Goal: Share content: Share content

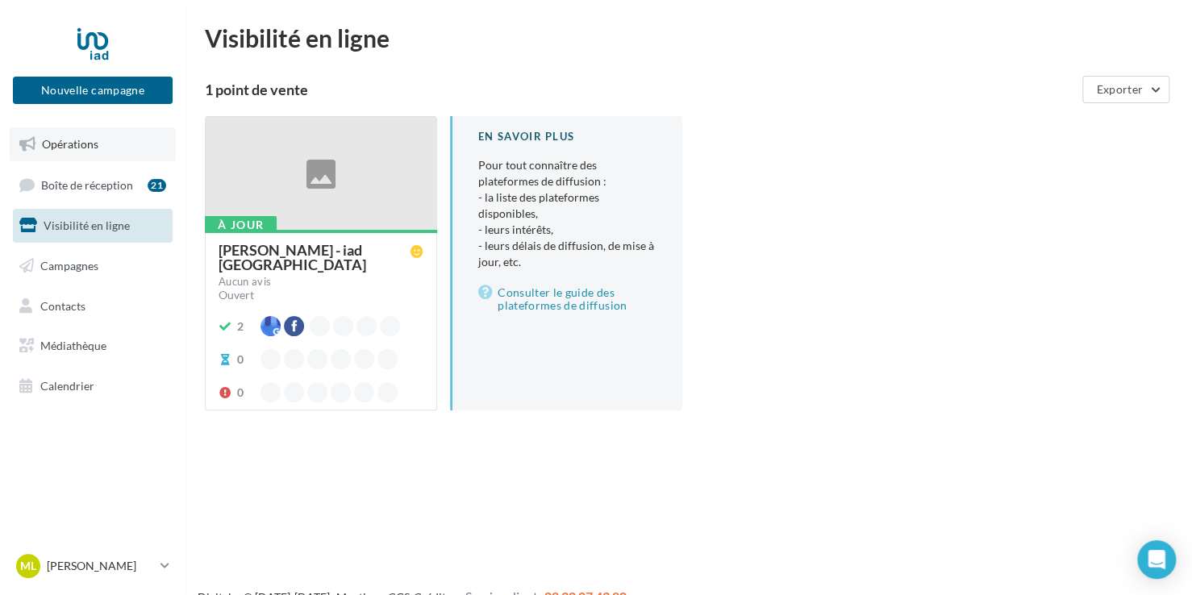
click at [76, 139] on span "Opérations" at bounding box center [70, 144] width 56 height 14
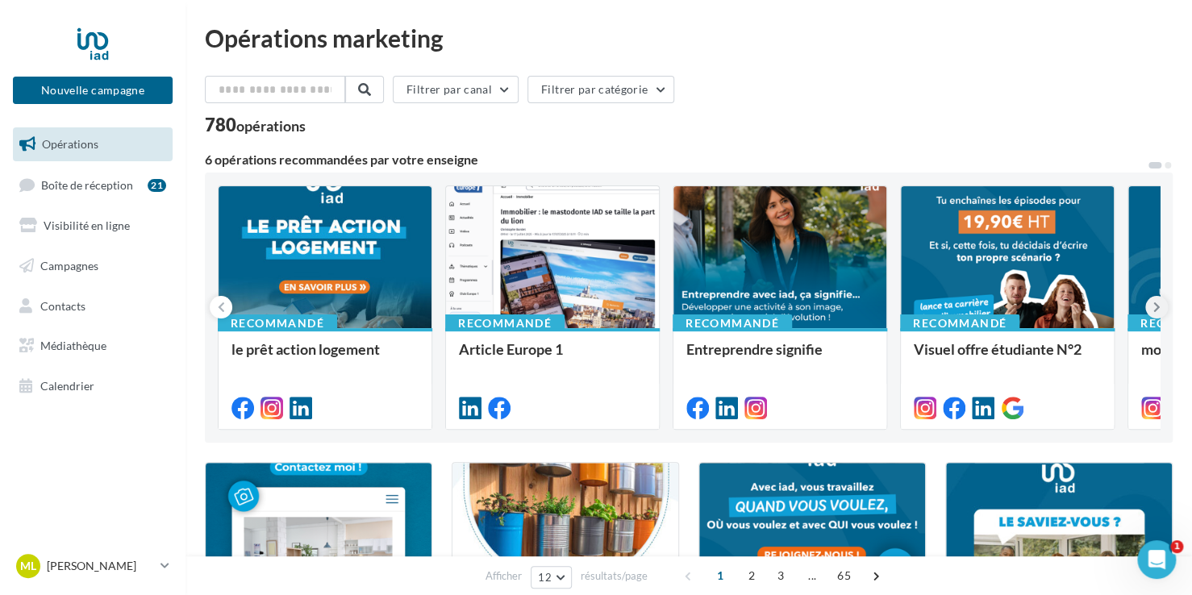
click at [1156, 310] on icon at bounding box center [1156, 307] width 7 height 16
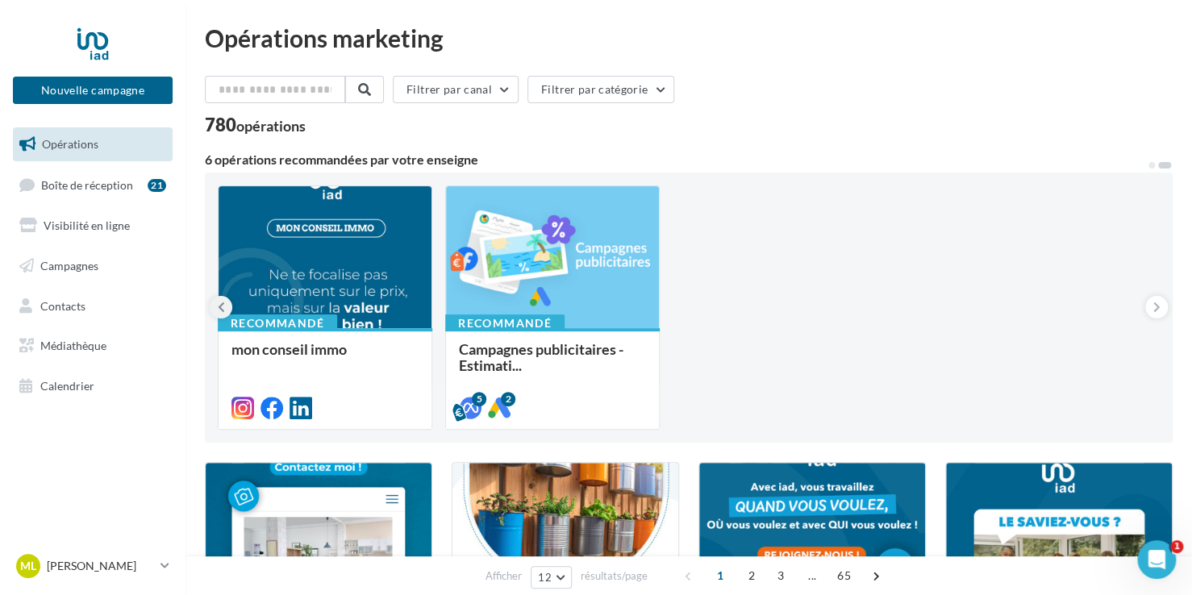
click at [219, 305] on icon at bounding box center [221, 307] width 7 height 16
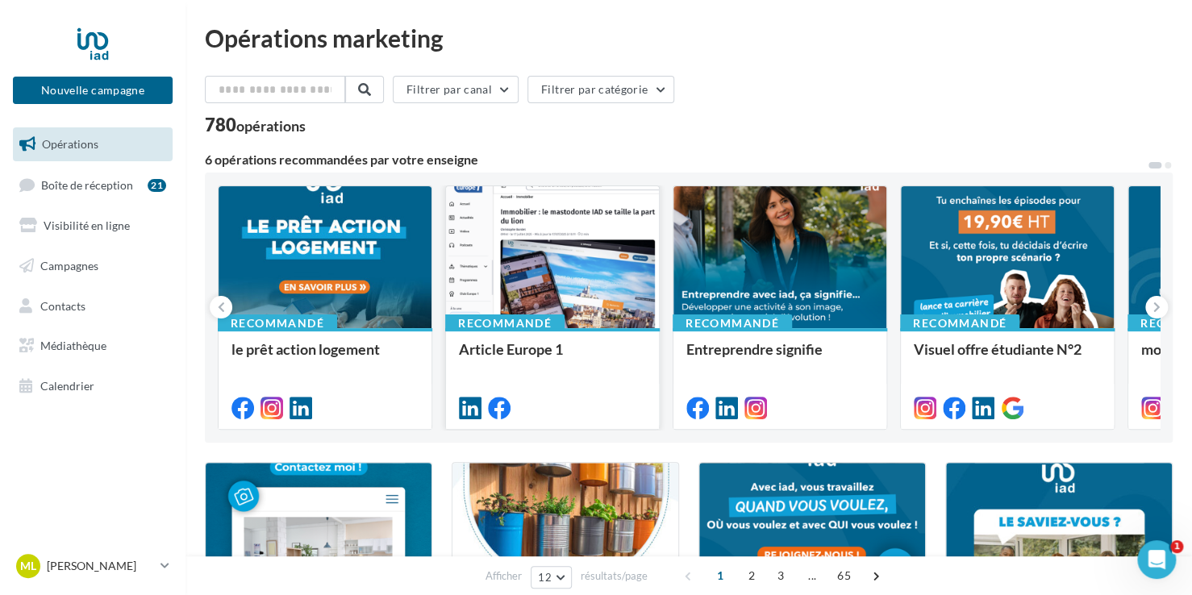
click at [538, 254] on div at bounding box center [552, 258] width 213 height 144
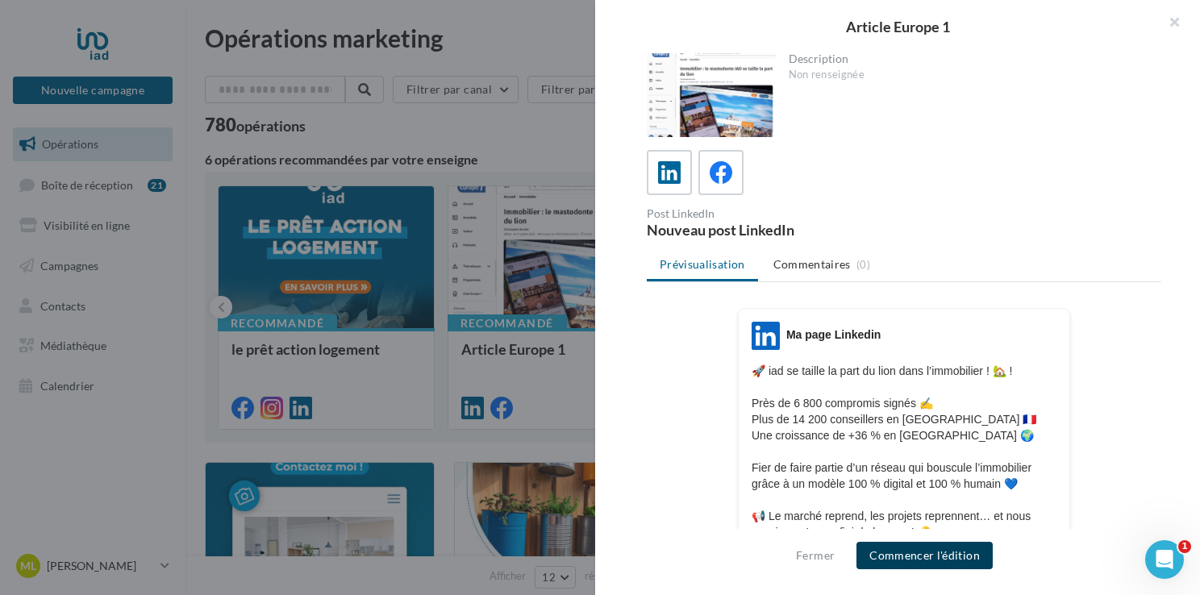
click at [913, 550] on button "Commencer l'édition" at bounding box center [924, 555] width 136 height 27
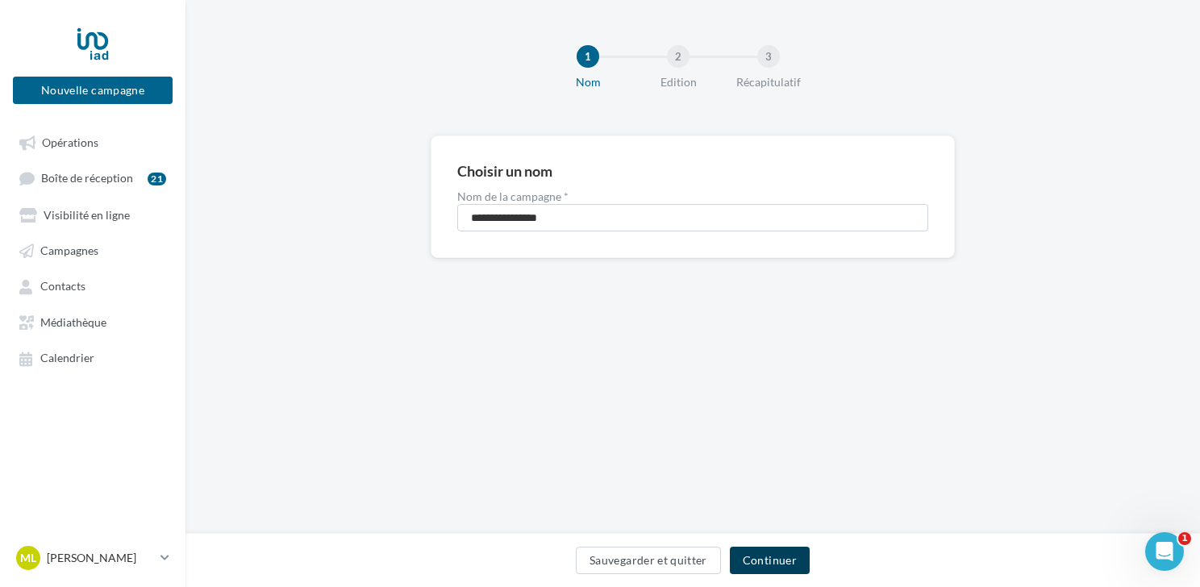
click at [763, 567] on button "Continuer" at bounding box center [770, 560] width 80 height 27
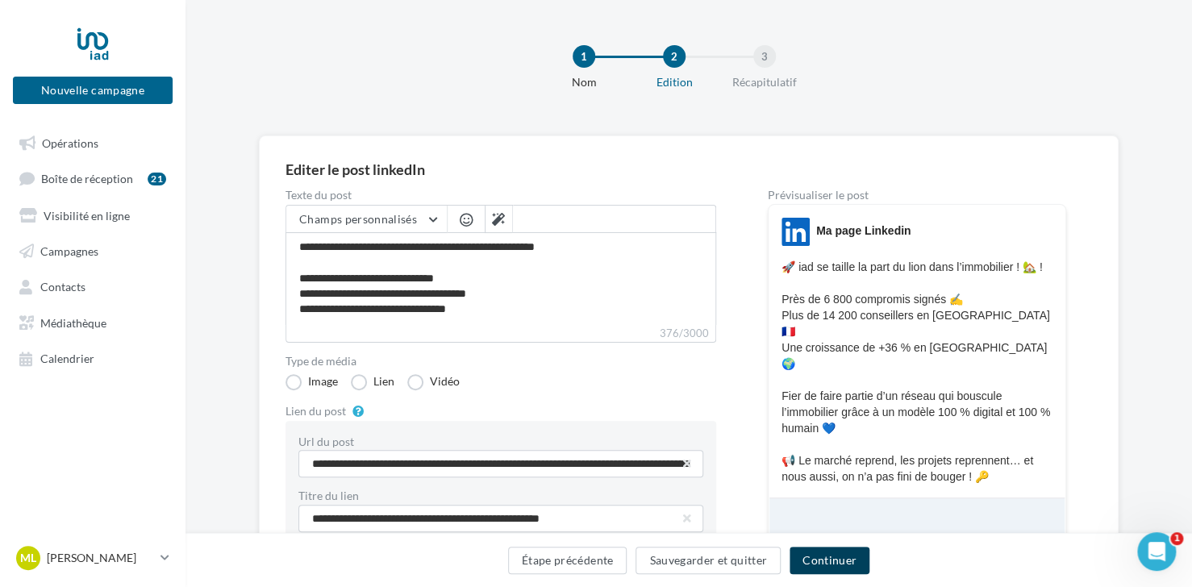
click at [843, 560] on button "Continuer" at bounding box center [830, 560] width 80 height 27
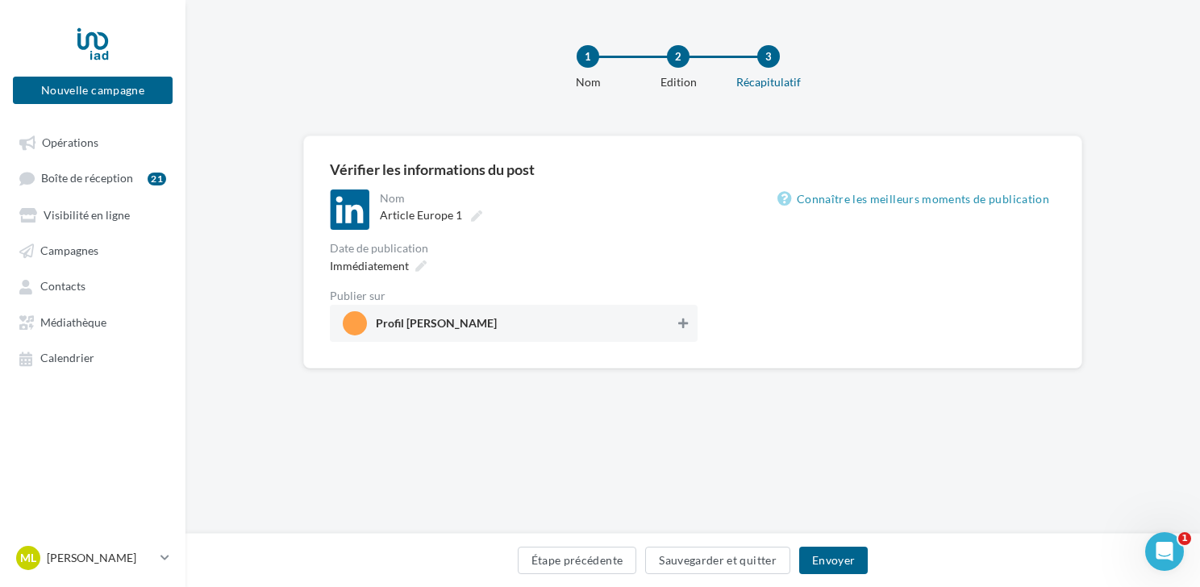
click at [684, 321] on icon at bounding box center [683, 323] width 10 height 11
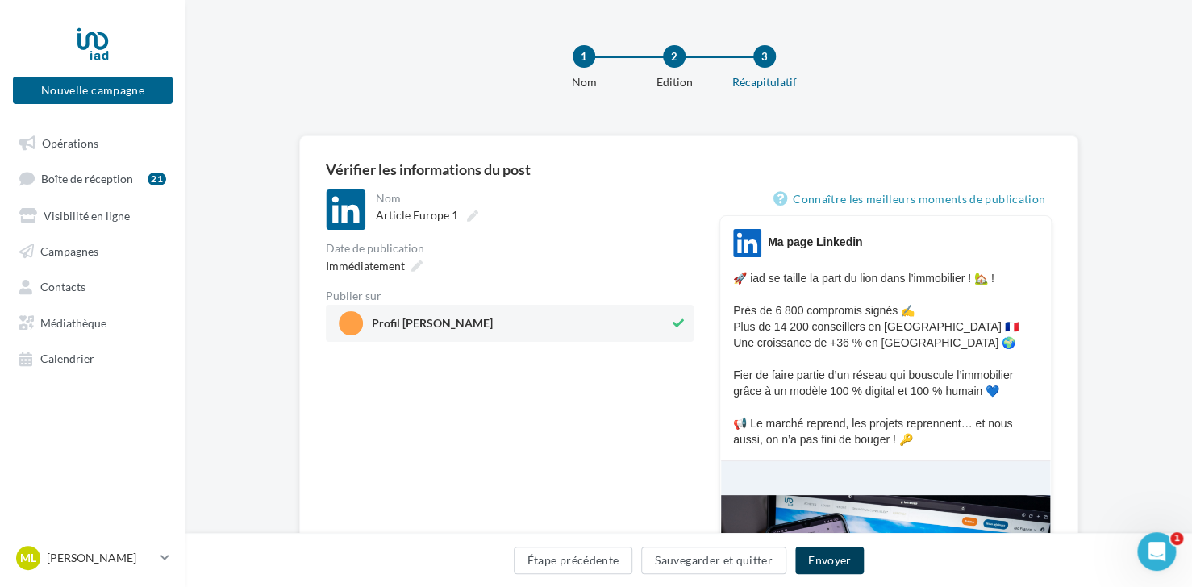
click at [825, 556] on button "Envoyer" at bounding box center [829, 560] width 69 height 27
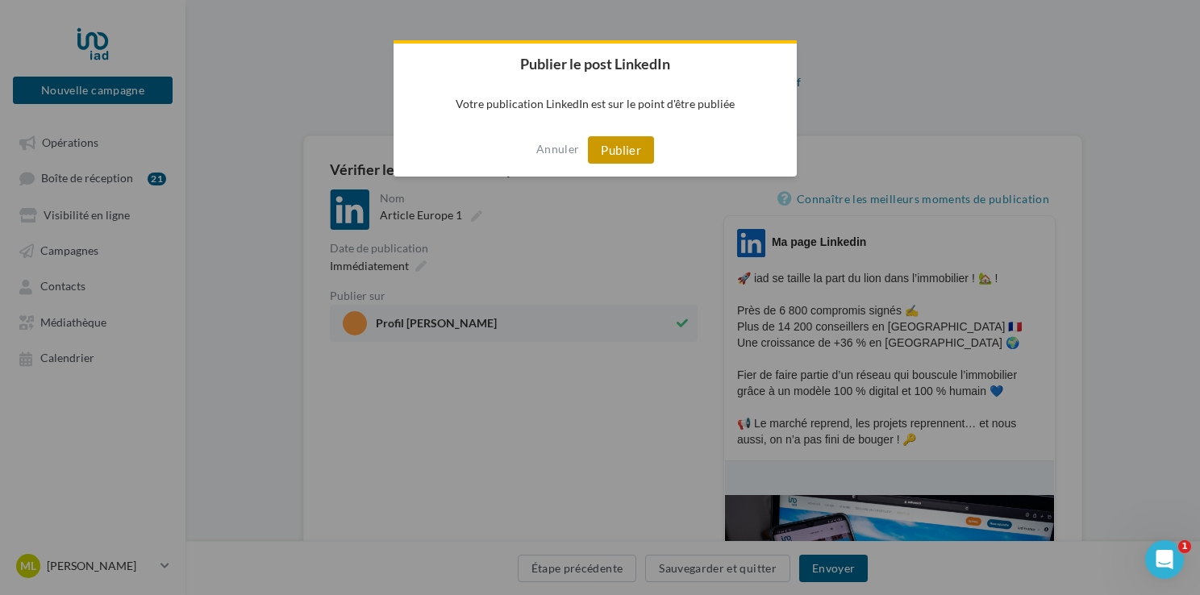
click at [626, 152] on button "Publier" at bounding box center [621, 149] width 66 height 27
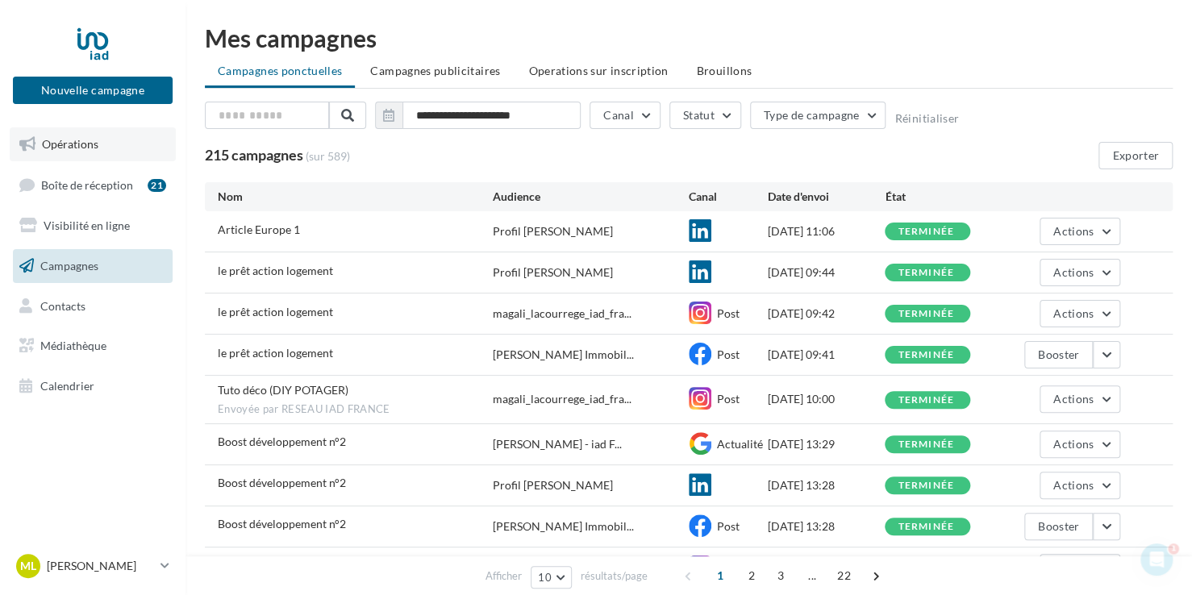
click at [71, 137] on span "Opérations" at bounding box center [70, 144] width 56 height 14
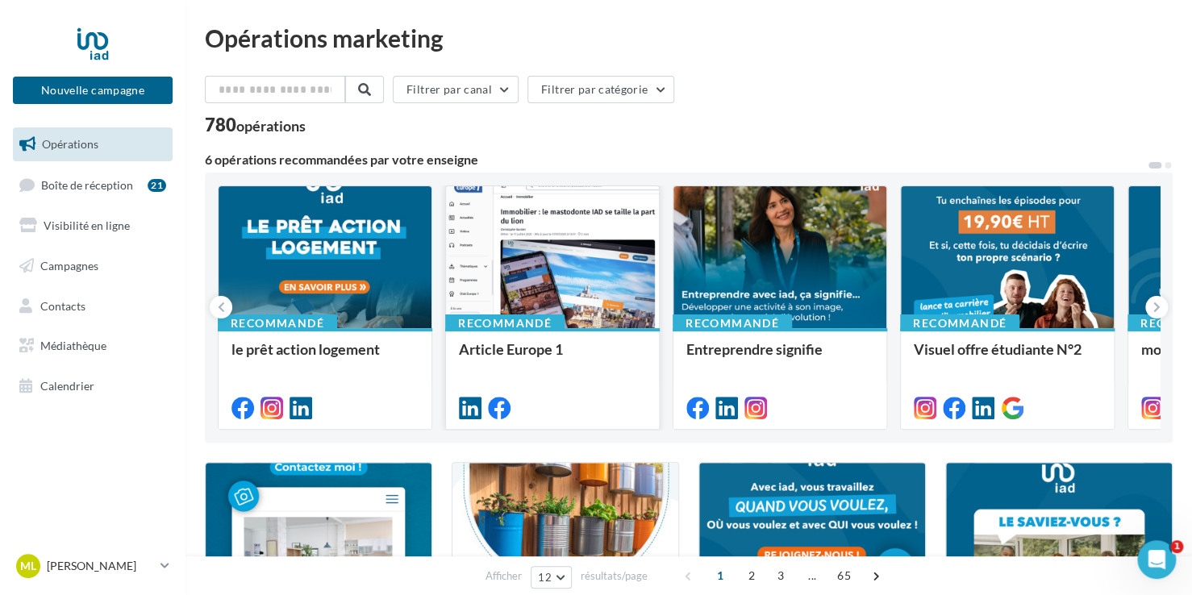
click at [548, 294] on div at bounding box center [552, 258] width 213 height 144
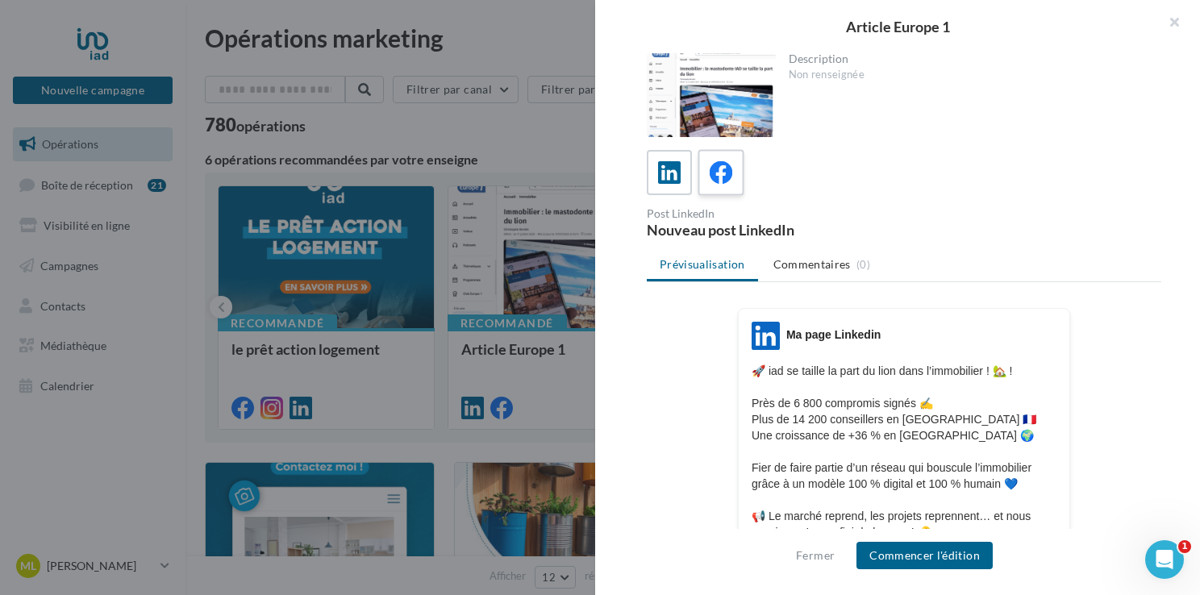
click at [716, 169] on icon at bounding box center [721, 172] width 23 height 23
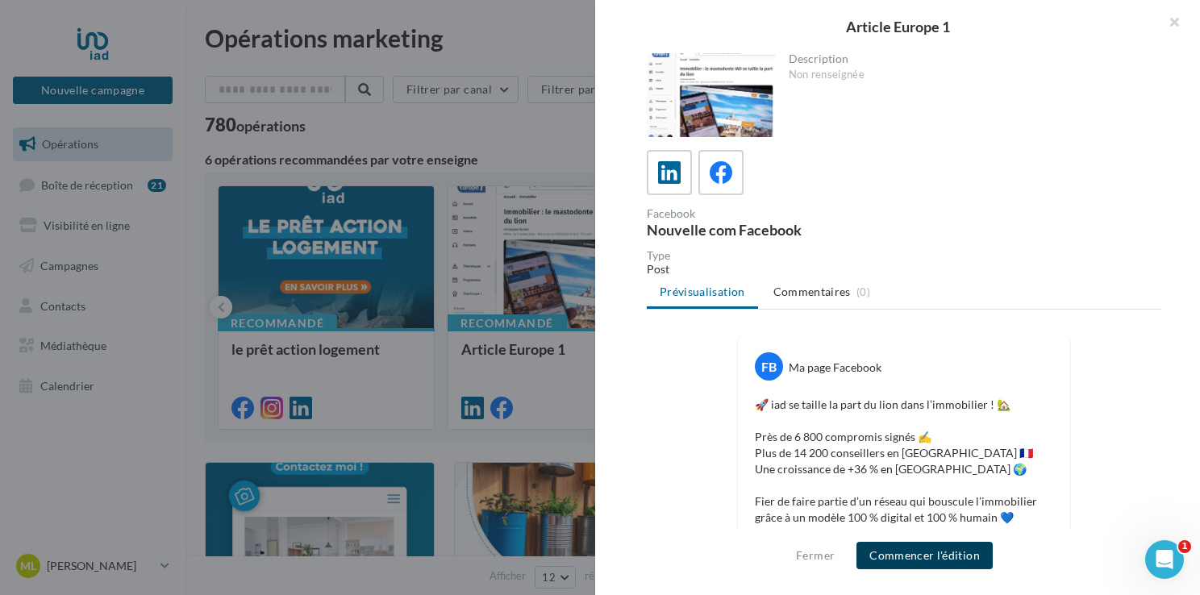
click at [918, 547] on button "Commencer l'édition" at bounding box center [924, 555] width 136 height 27
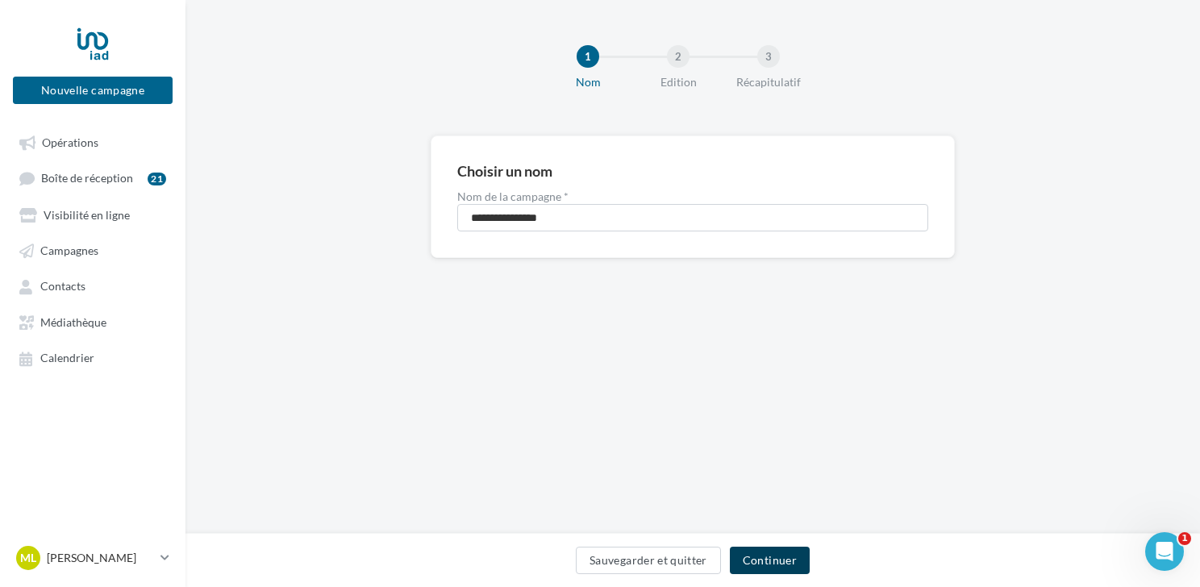
click at [749, 547] on button "Continuer" at bounding box center [770, 560] width 80 height 27
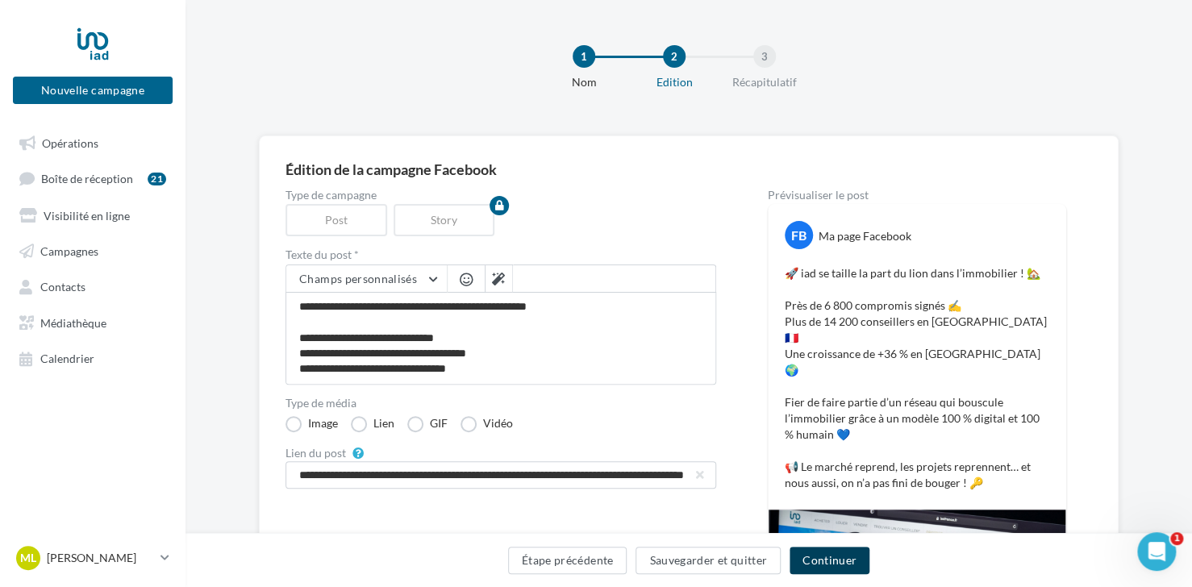
click at [832, 559] on button "Continuer" at bounding box center [830, 560] width 80 height 27
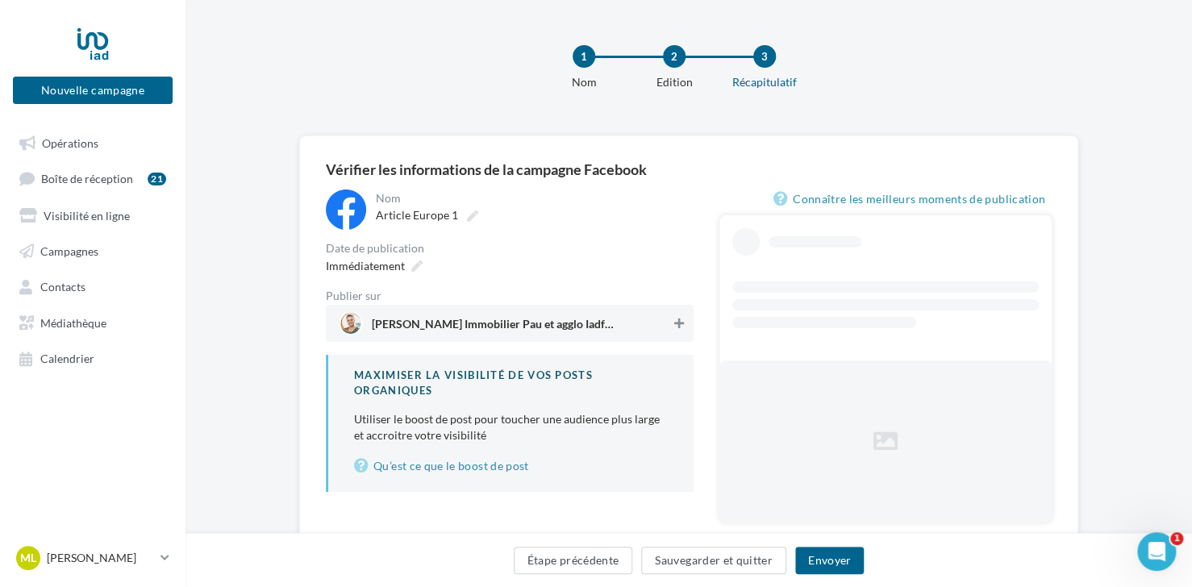
click at [677, 327] on icon at bounding box center [679, 323] width 10 height 11
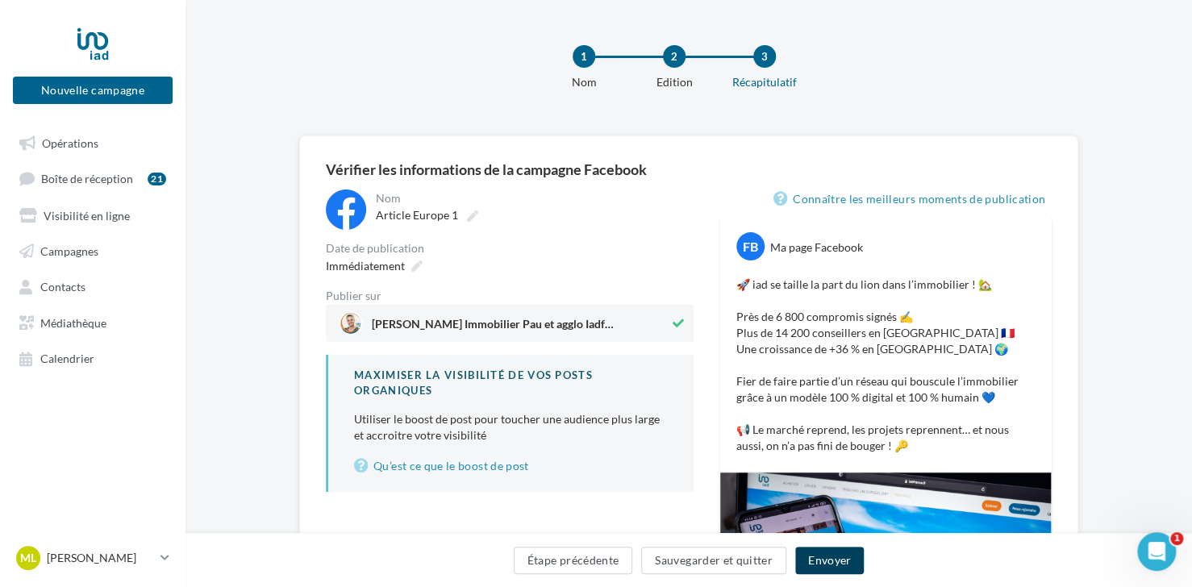
click at [824, 557] on button "Envoyer" at bounding box center [829, 560] width 69 height 27
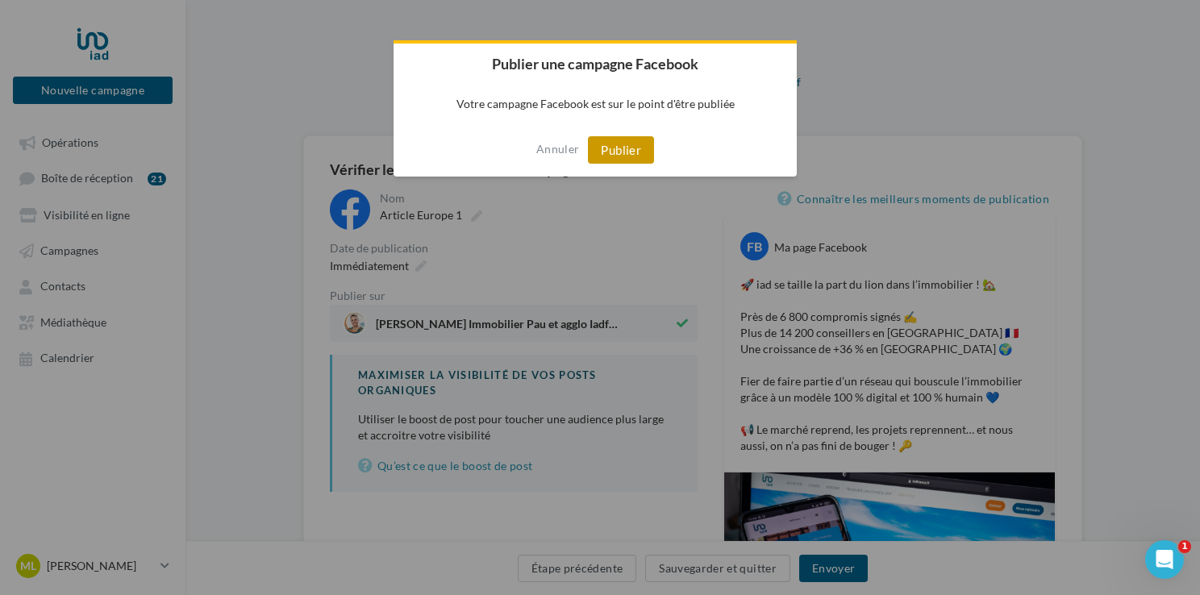
click at [619, 142] on button "Publier" at bounding box center [621, 149] width 66 height 27
